Goal: Use online tool/utility: Utilize a website feature to perform a specific function

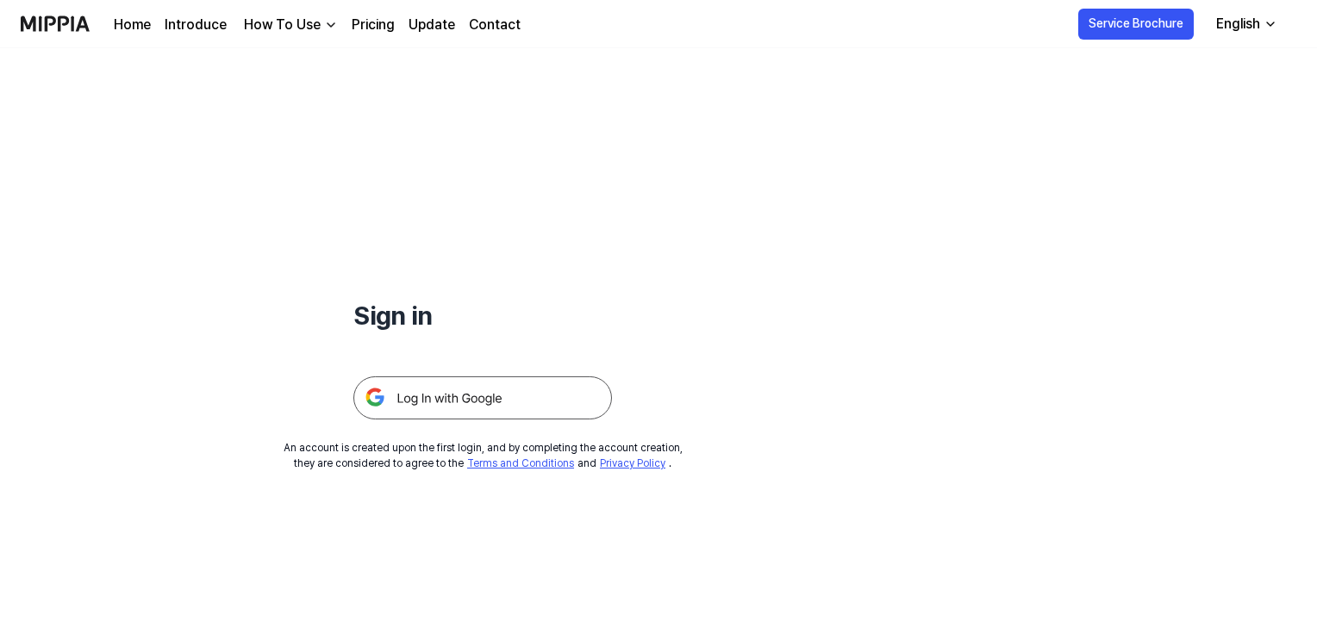
click at [514, 406] on img at bounding box center [482, 398] width 258 height 43
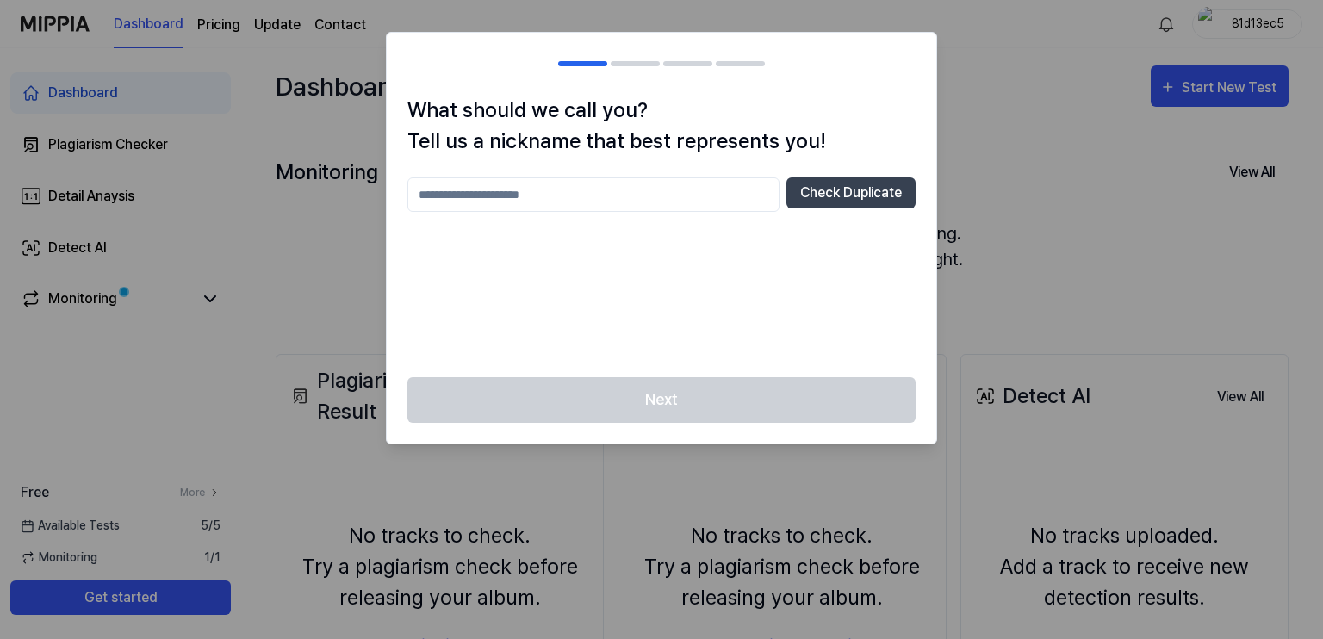
click at [705, 188] on input "text" at bounding box center [594, 195] width 372 height 34
type input "**"
click at [834, 197] on button "Check Duplicate" at bounding box center [851, 193] width 129 height 31
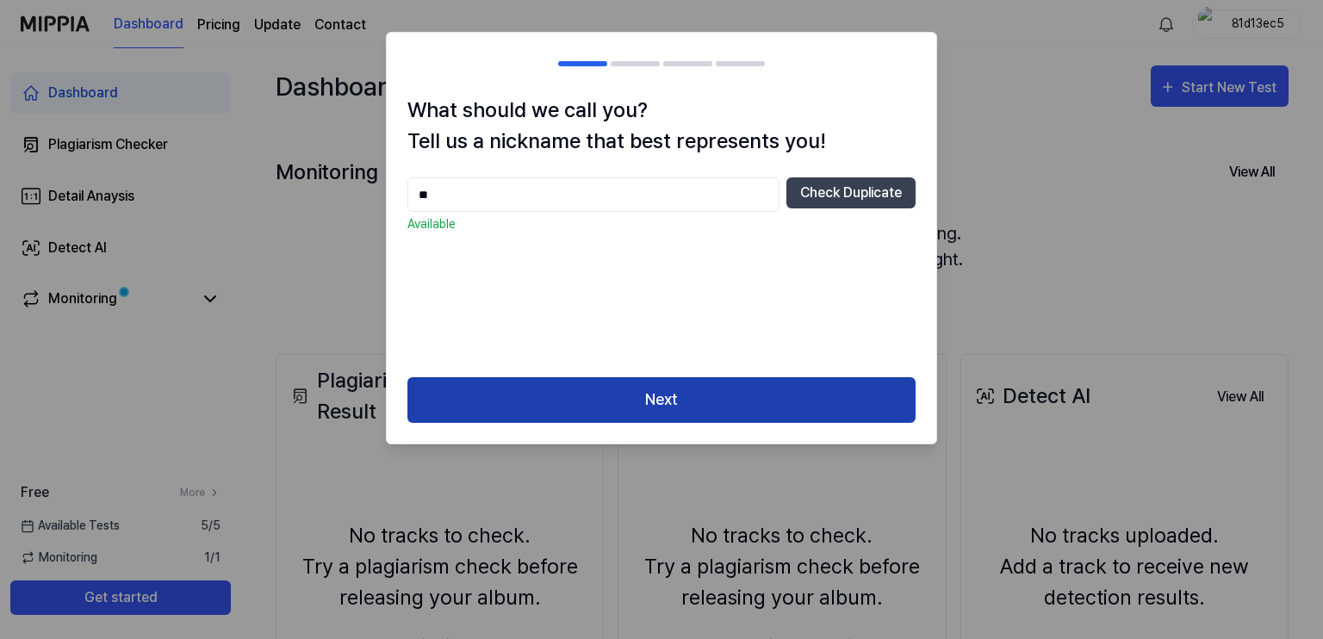
click at [659, 407] on button "Next" at bounding box center [662, 400] width 508 height 46
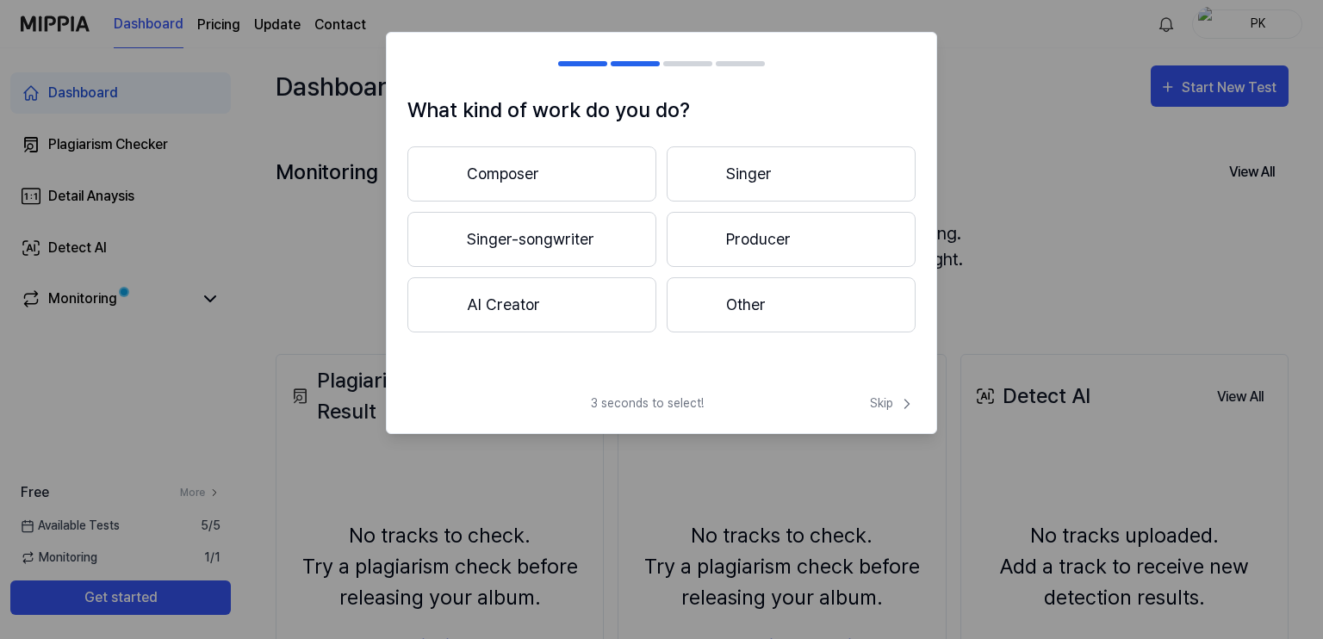
click at [799, 249] on button "Producer" at bounding box center [791, 239] width 249 height 55
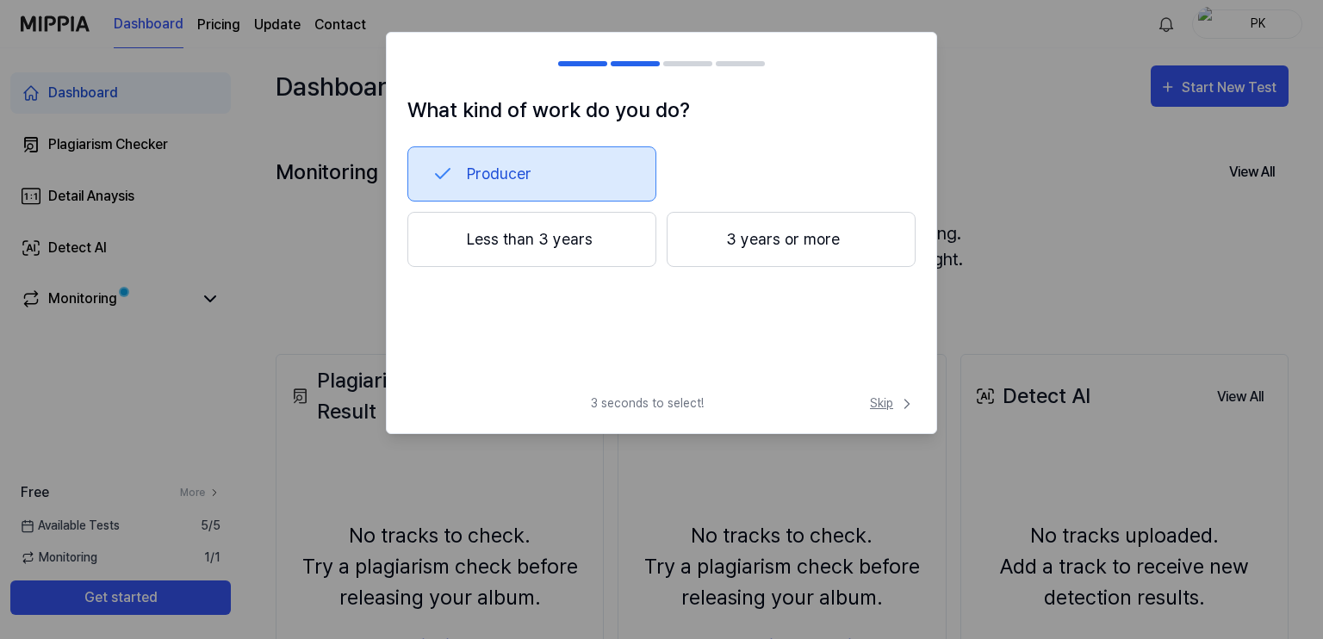
click at [886, 395] on span "Skip" at bounding box center [893, 404] width 46 height 18
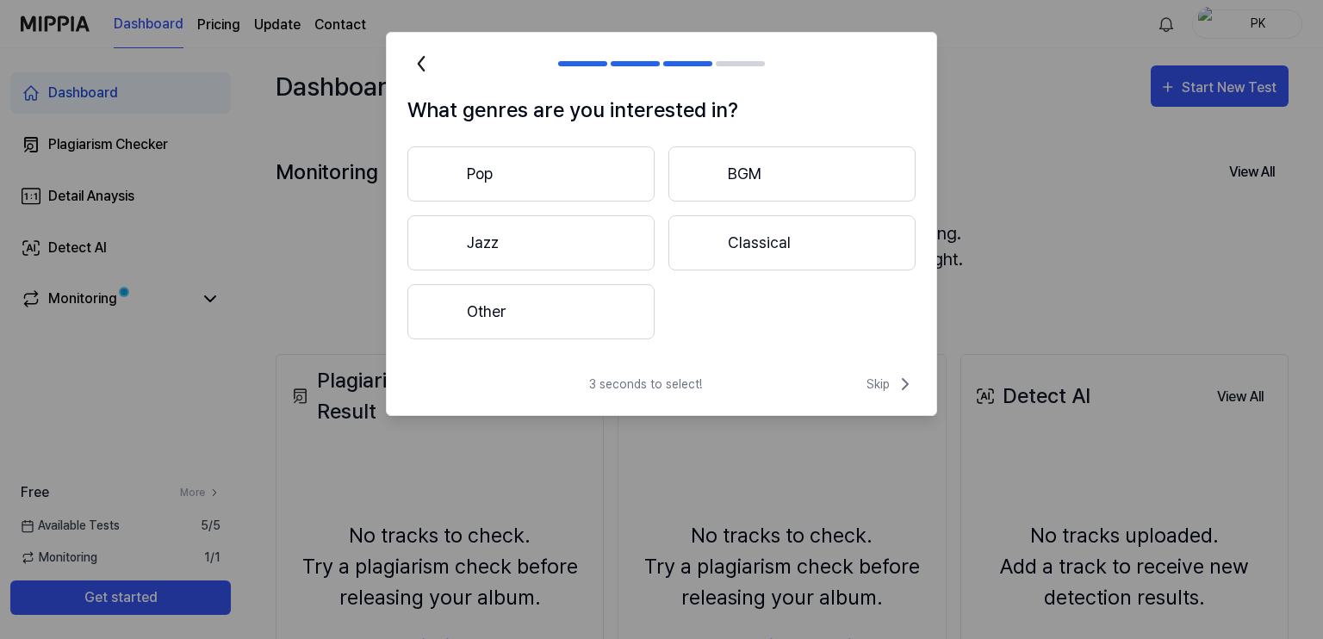
click at [592, 321] on button "Other" at bounding box center [531, 311] width 247 height 55
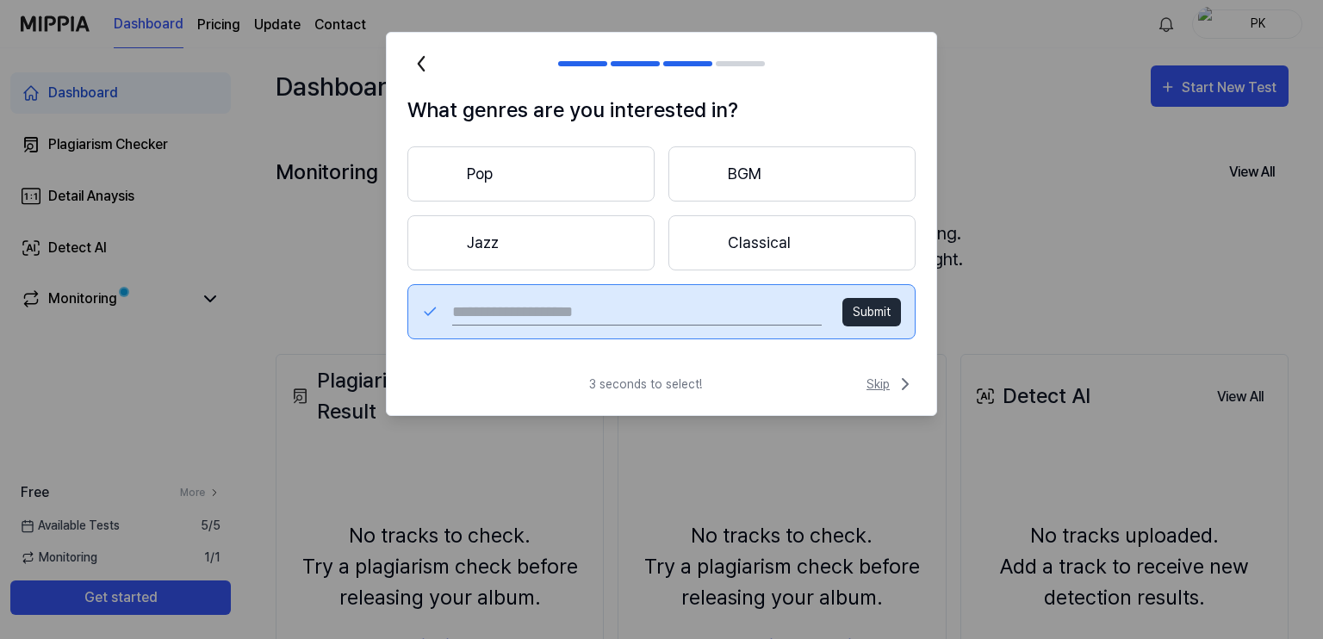
click at [891, 378] on span "Skip" at bounding box center [891, 384] width 49 height 21
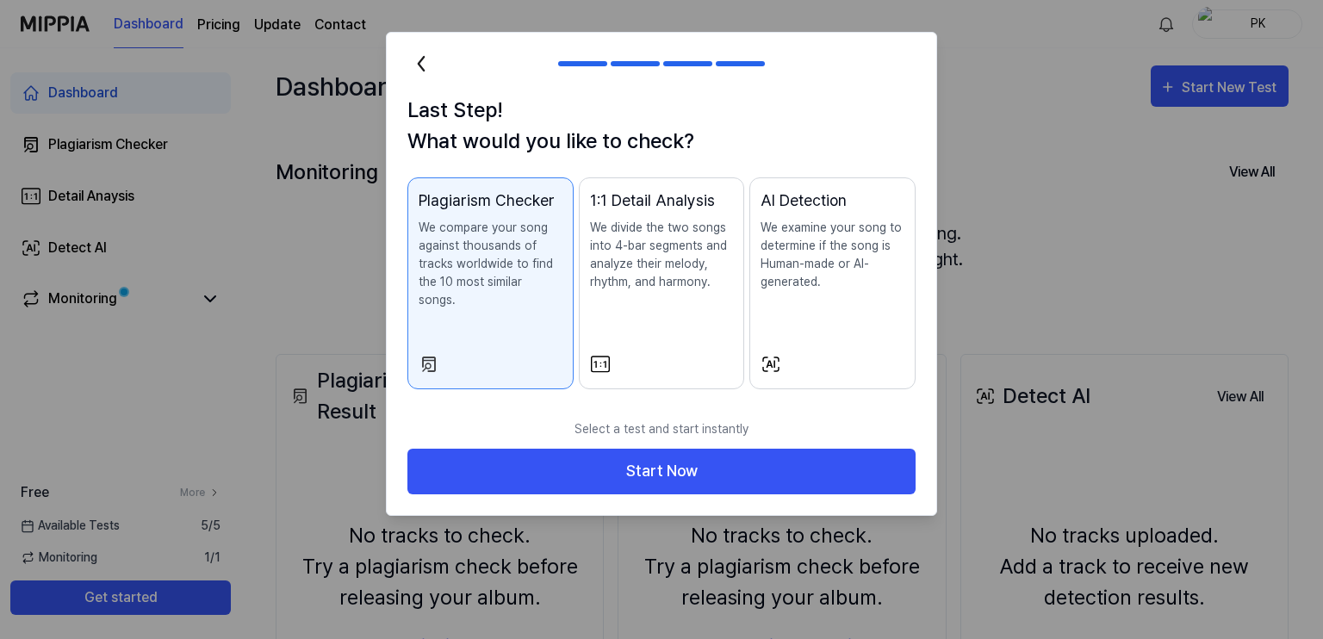
click at [809, 309] on div "AI Detection We examine your song to determine if the song is Human-made or AI-…" at bounding box center [833, 257] width 144 height 137
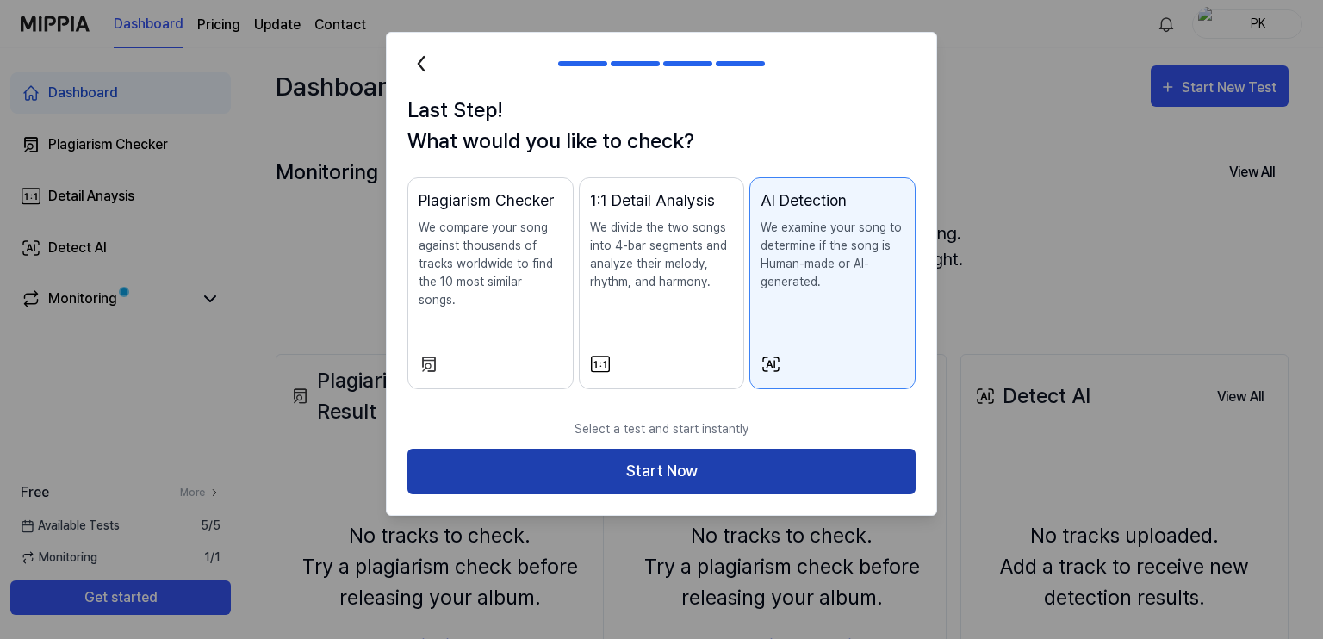
click at [766, 457] on button "Start Now" at bounding box center [662, 472] width 508 height 46
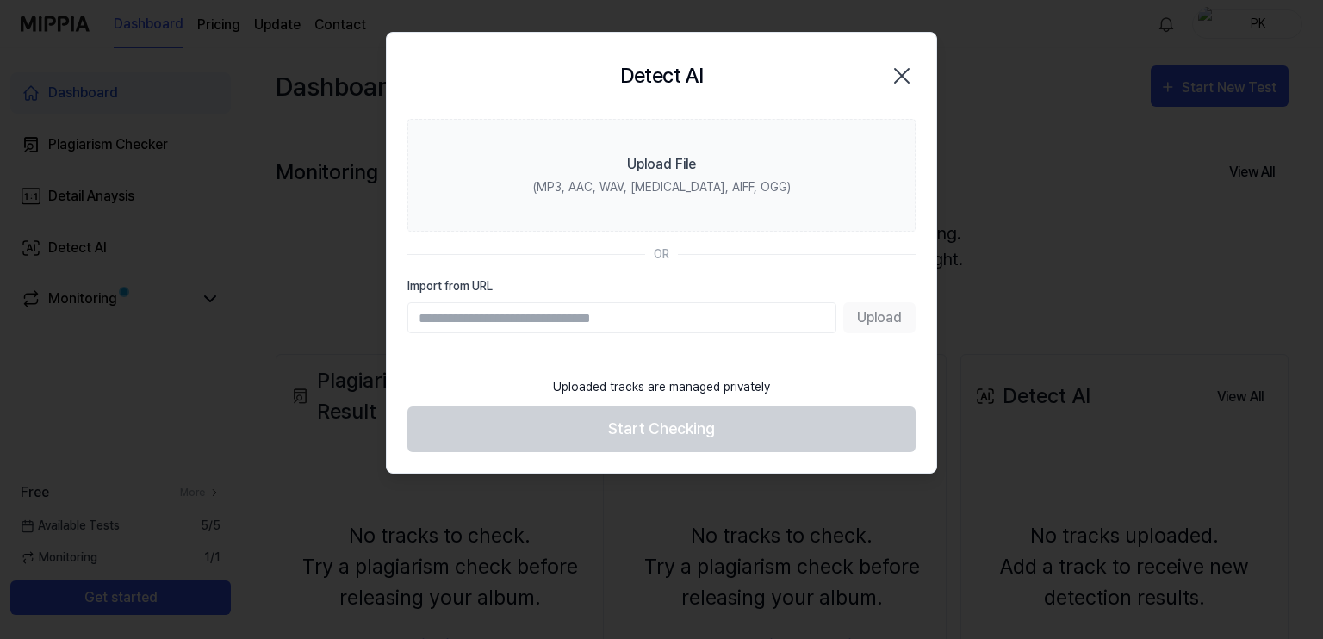
click at [681, 318] on input "Import from URL" at bounding box center [622, 317] width 429 height 31
click at [693, 265] on section "Upload File (MP3, AAC, WAV, [MEDICAL_DATA], AIFF, OGG) OR Import from URL Upload" at bounding box center [662, 243] width 550 height 249
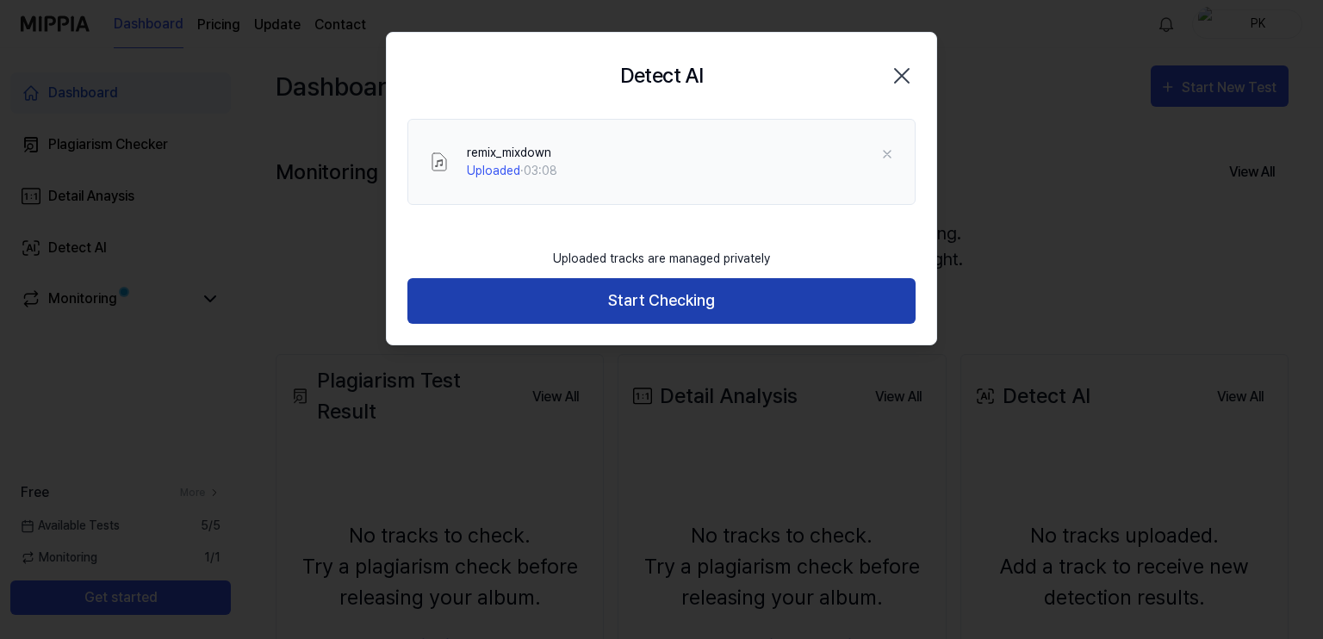
click at [632, 302] on button "Start Checking" at bounding box center [662, 301] width 508 height 46
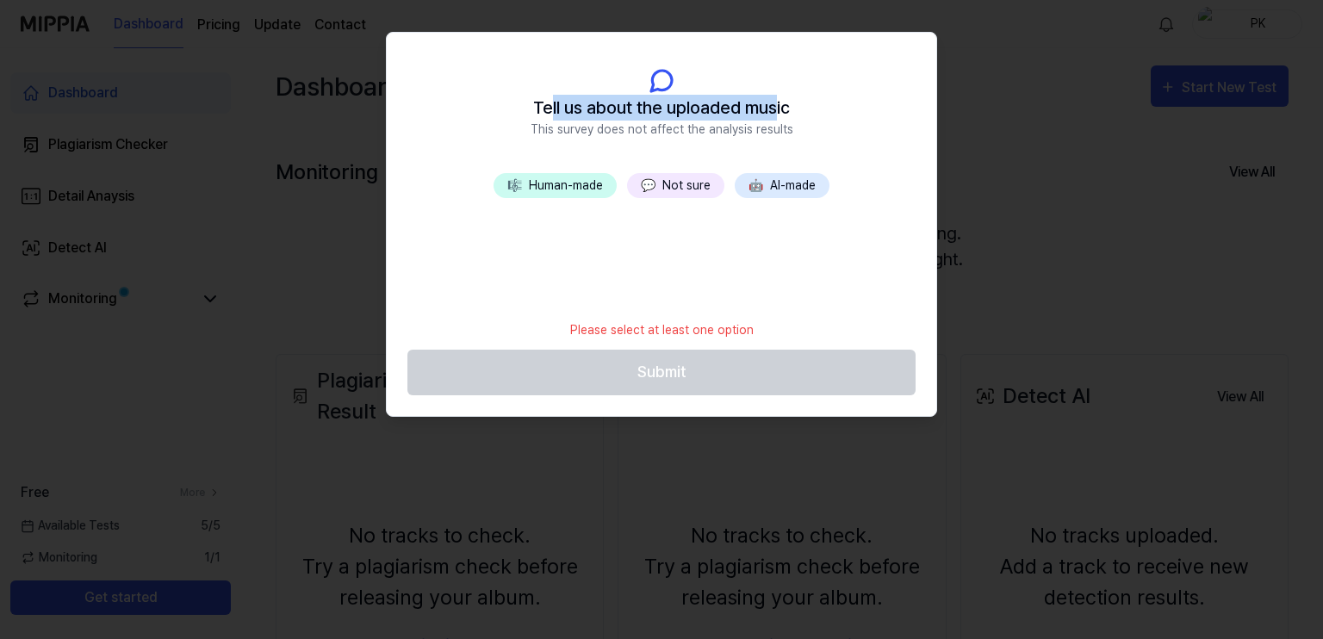
drag, startPoint x: 549, startPoint y: 110, endPoint x: 774, endPoint y: 109, distance: 224.9
click at [774, 109] on span "Tell us about the uploaded music" at bounding box center [661, 108] width 257 height 26
click at [542, 183] on button "🎼 Human-made" at bounding box center [555, 185] width 123 height 25
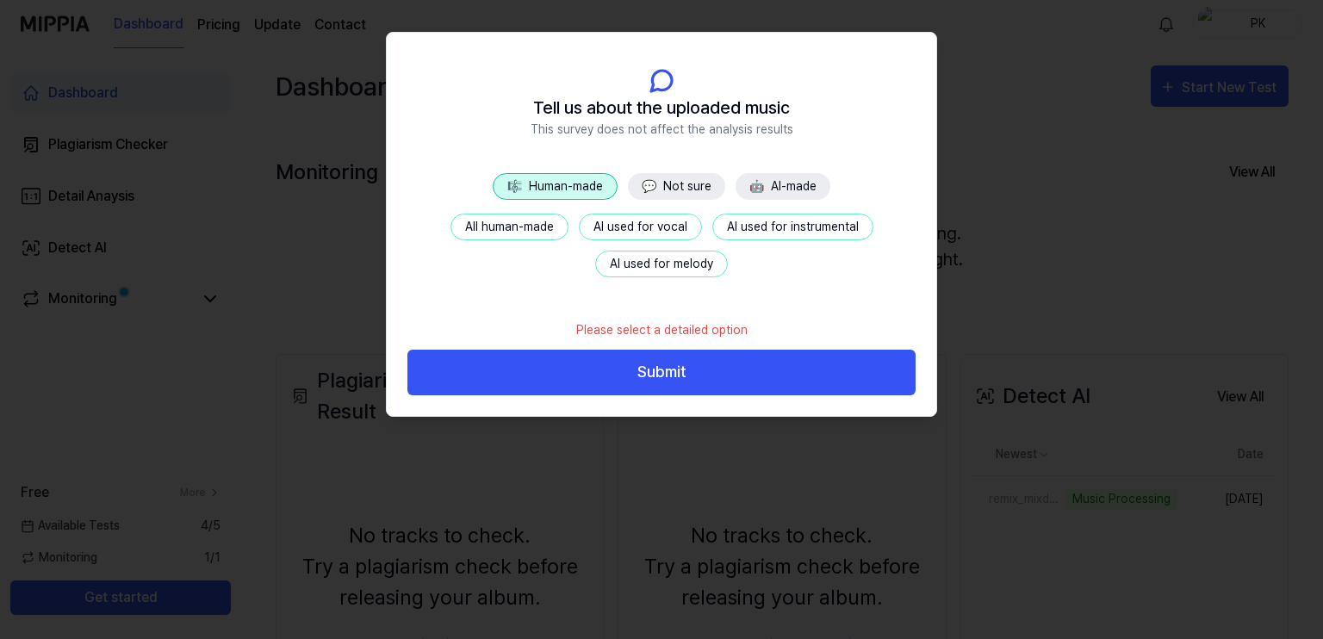
click at [534, 230] on button "All human-made" at bounding box center [510, 227] width 118 height 27
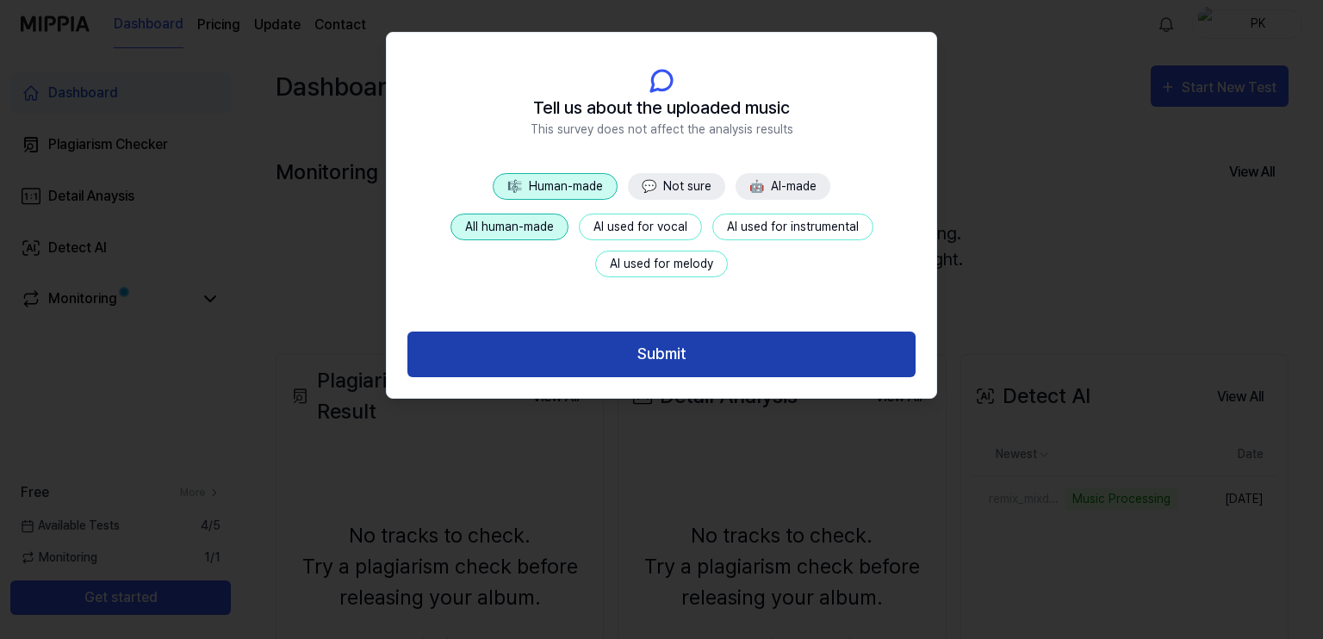
click at [645, 345] on button "Submit" at bounding box center [662, 355] width 508 height 46
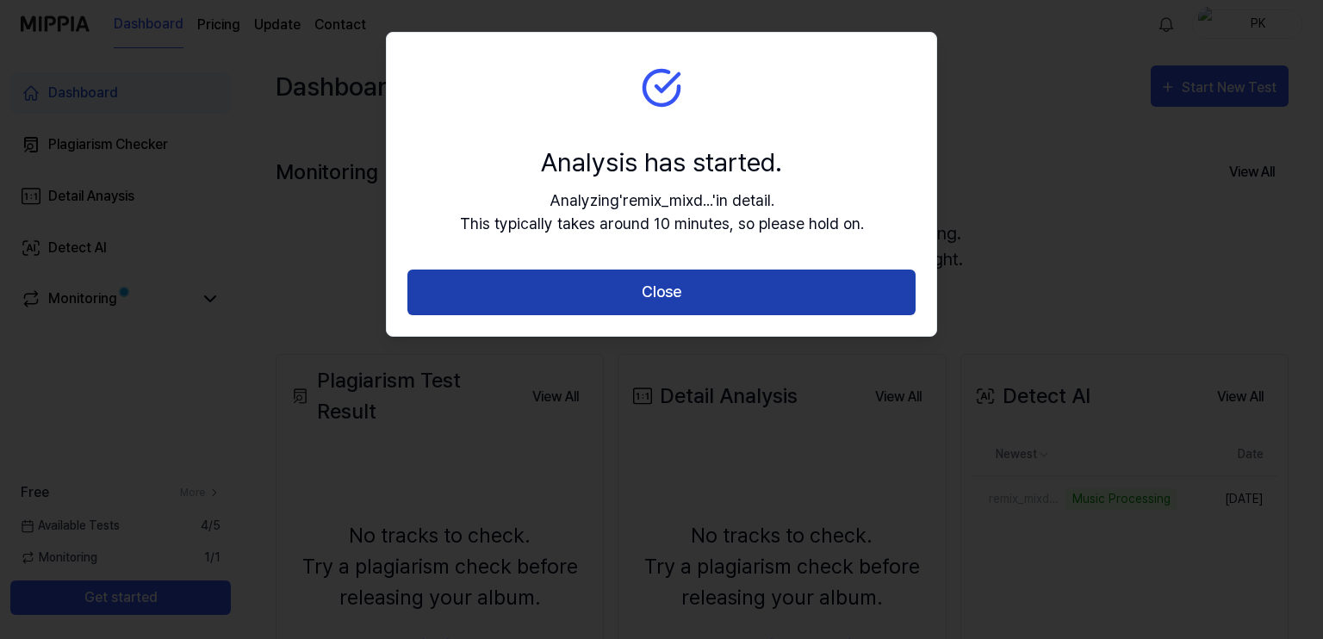
click at [679, 311] on button "Close" at bounding box center [662, 293] width 508 height 46
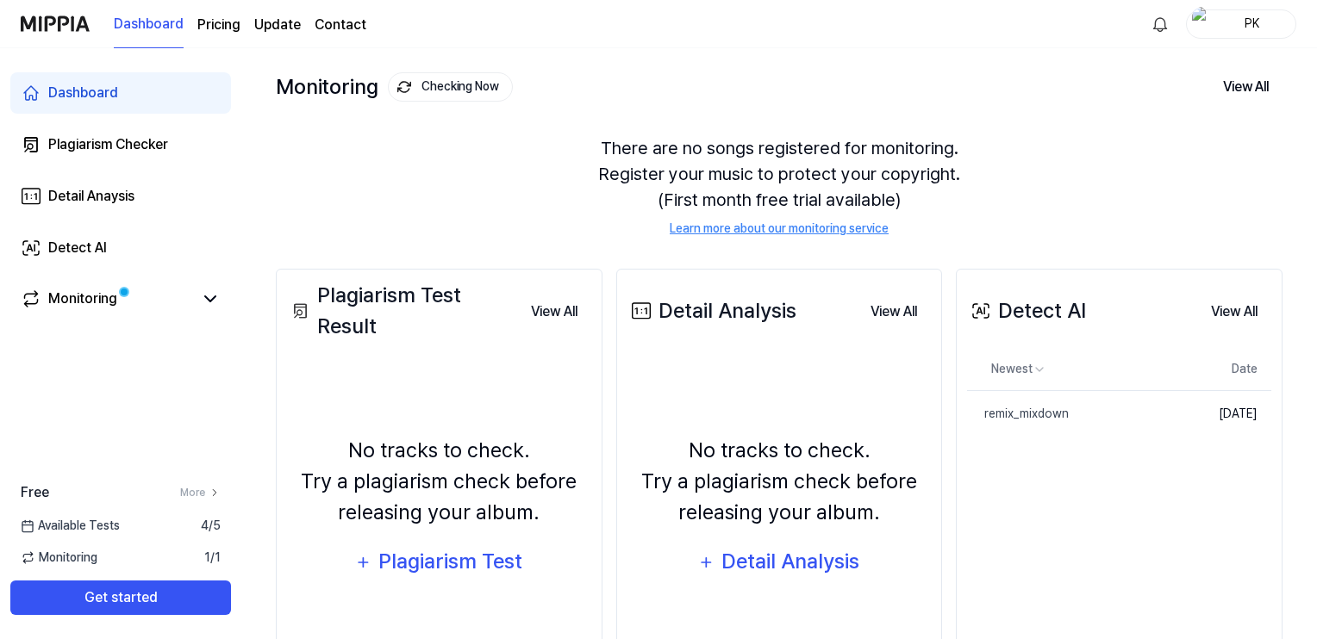
scroll to position [86, 0]
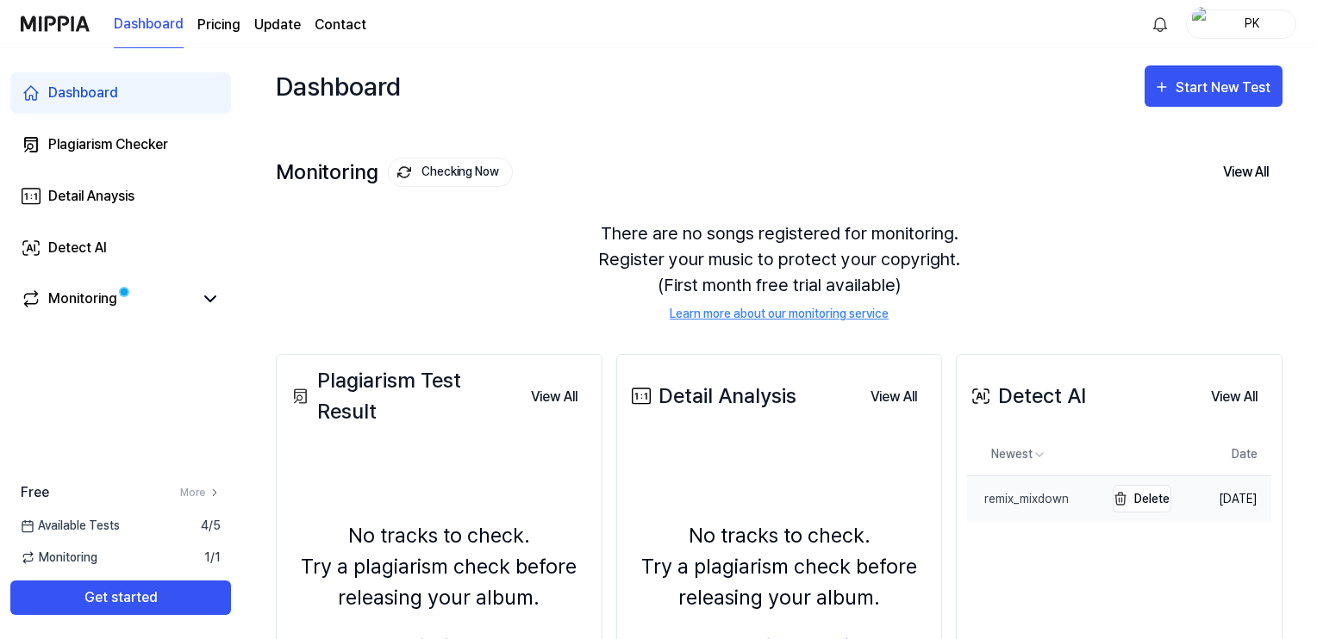
click at [1009, 495] on div "remix_mixdown" at bounding box center [1018, 499] width 102 height 18
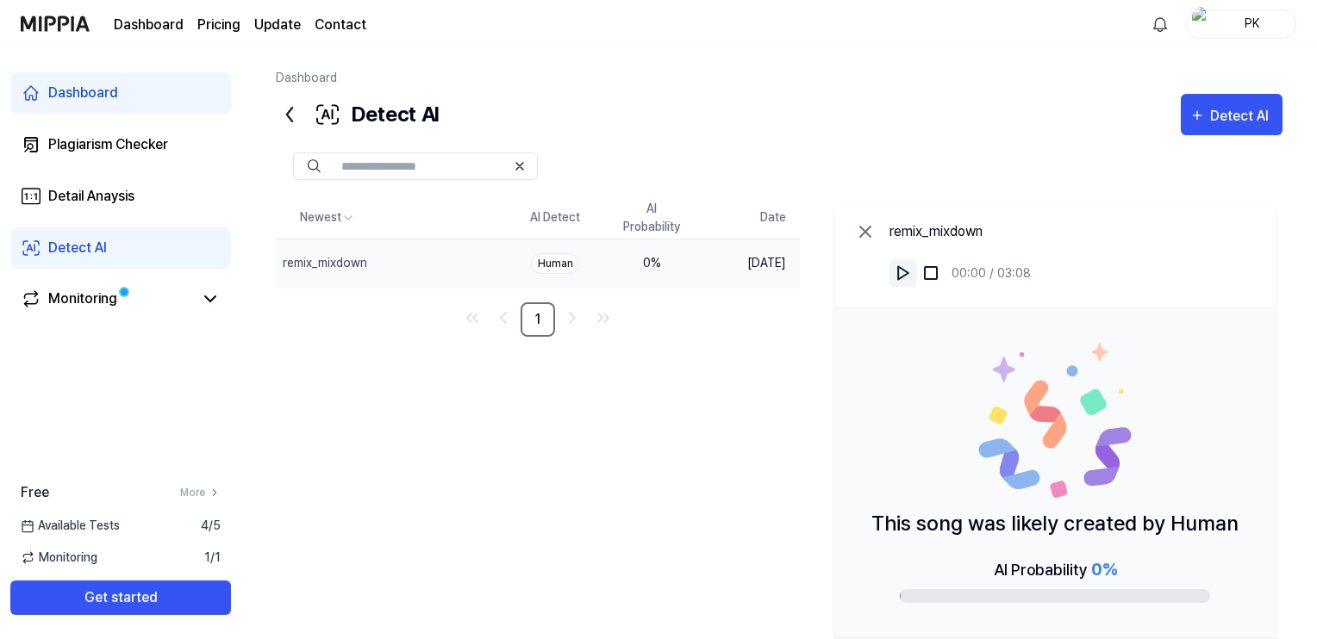
click at [903, 273] on img at bounding box center [902, 273] width 17 height 17
click at [285, 117] on icon at bounding box center [290, 115] width 28 height 28
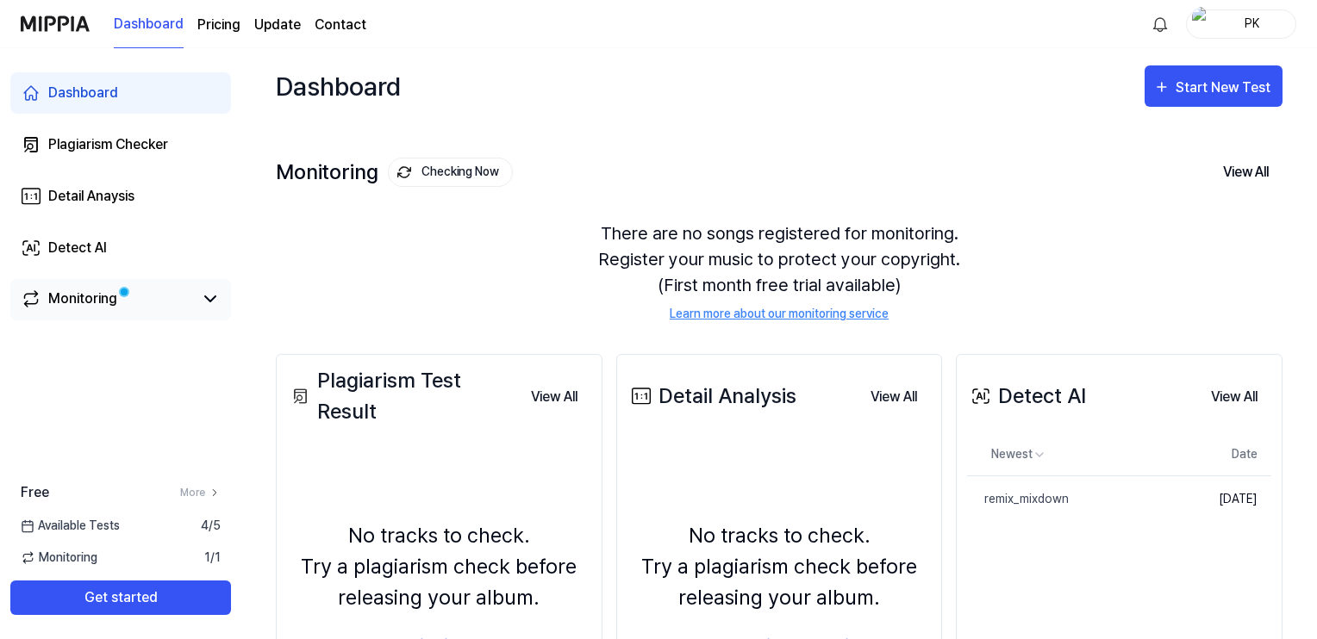
click at [221, 307] on div "Monitoring" at bounding box center [120, 299] width 221 height 41
click at [214, 303] on icon at bounding box center [210, 299] width 21 height 21
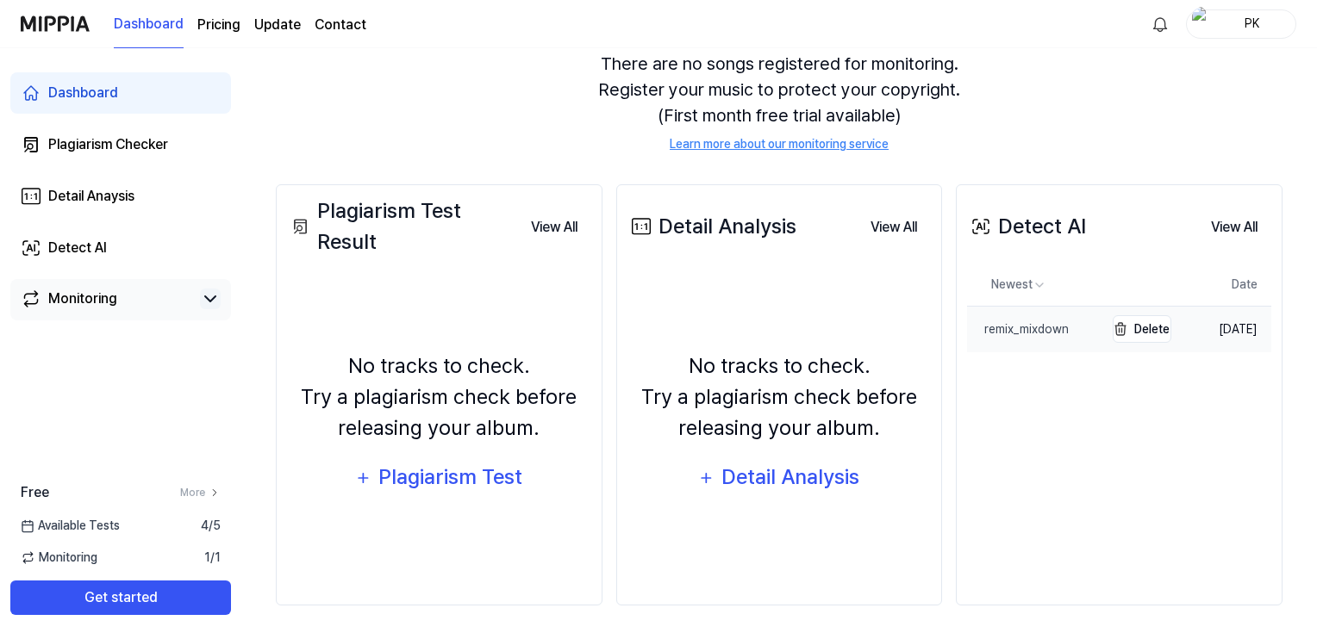
click at [1012, 321] on div "remix_mixdown" at bounding box center [1018, 330] width 102 height 18
